Goal: Information Seeking & Learning: Learn about a topic

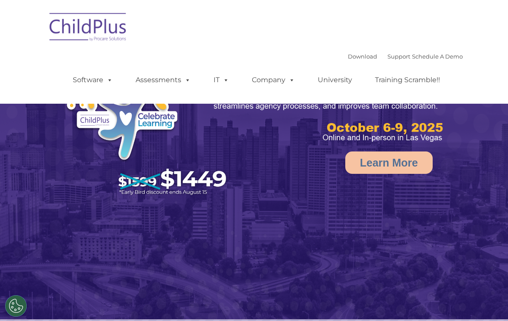
select select "MEDIUM"
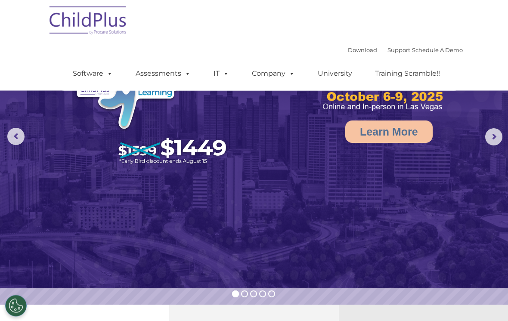
scroll to position [26, 0]
